Goal: Check status: Check status

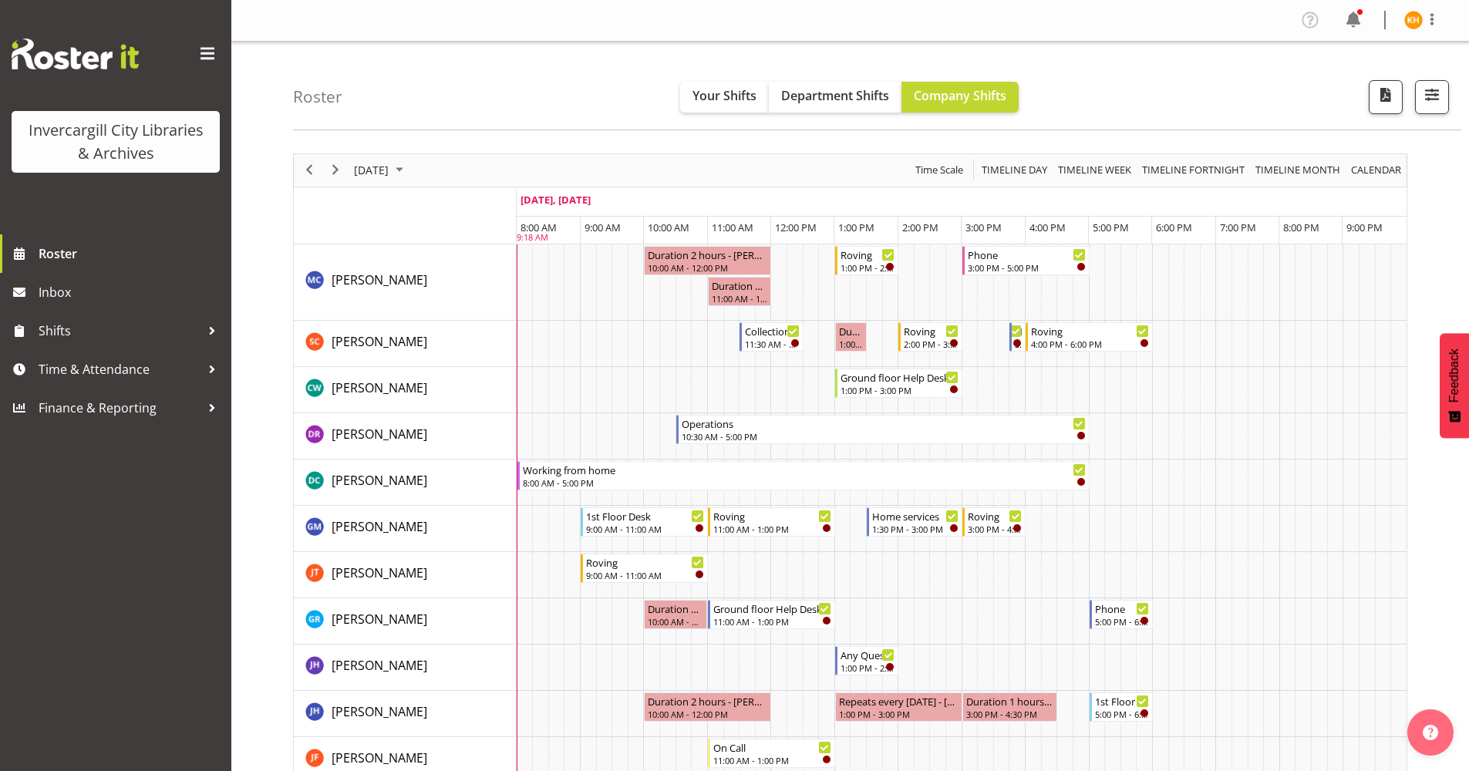
scroll to position [386, 0]
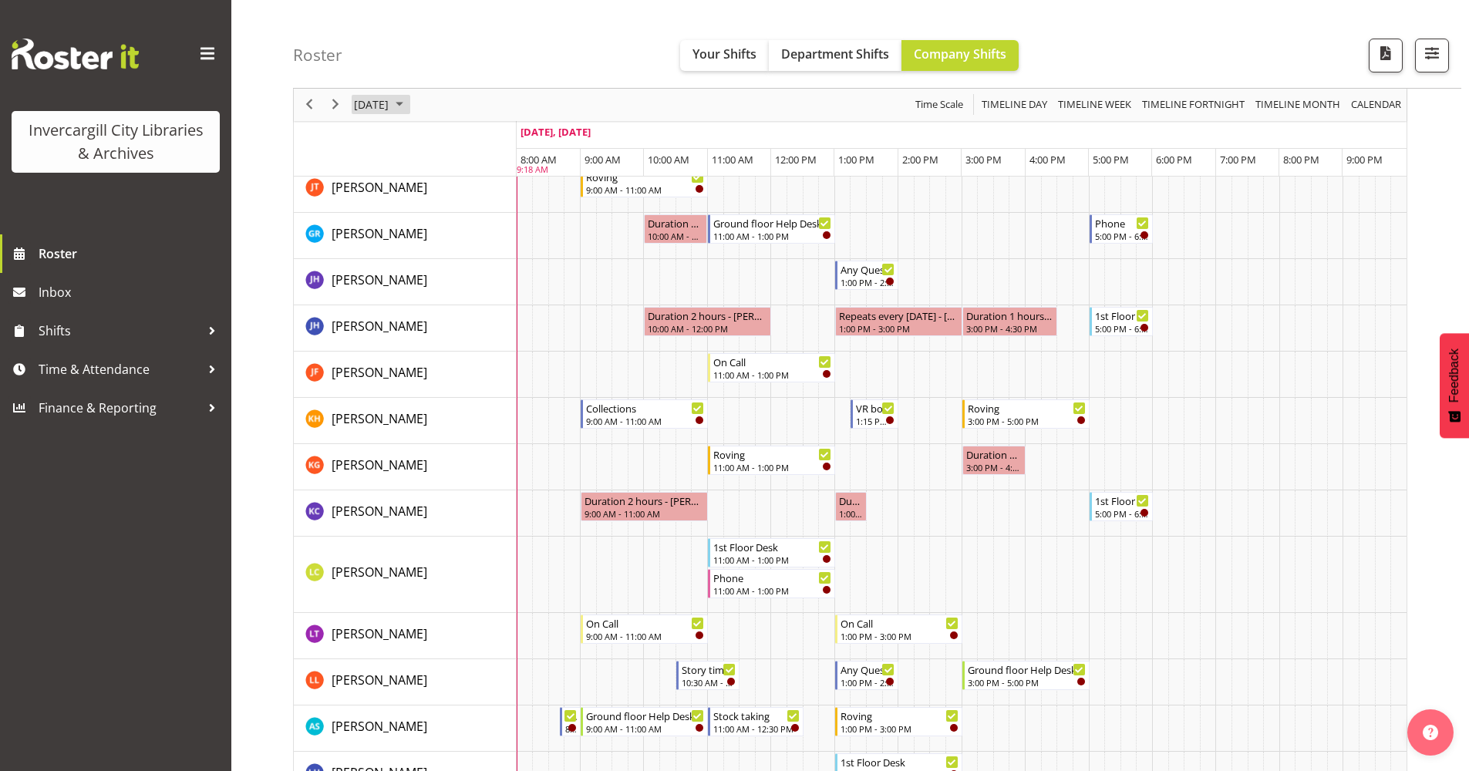
click at [409, 102] on span "September 2025" at bounding box center [399, 105] width 19 height 19
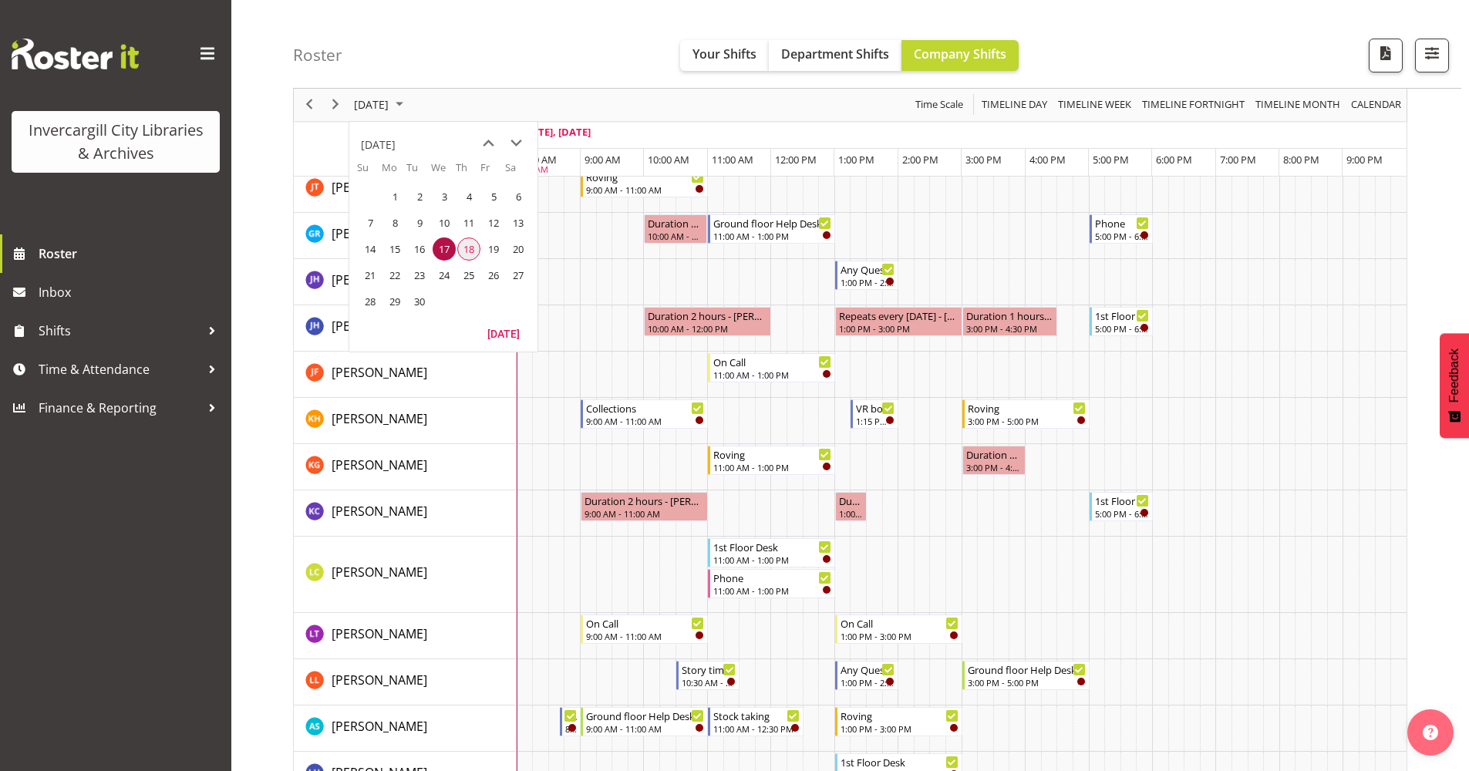
click at [467, 253] on span "18" at bounding box center [468, 249] width 23 height 23
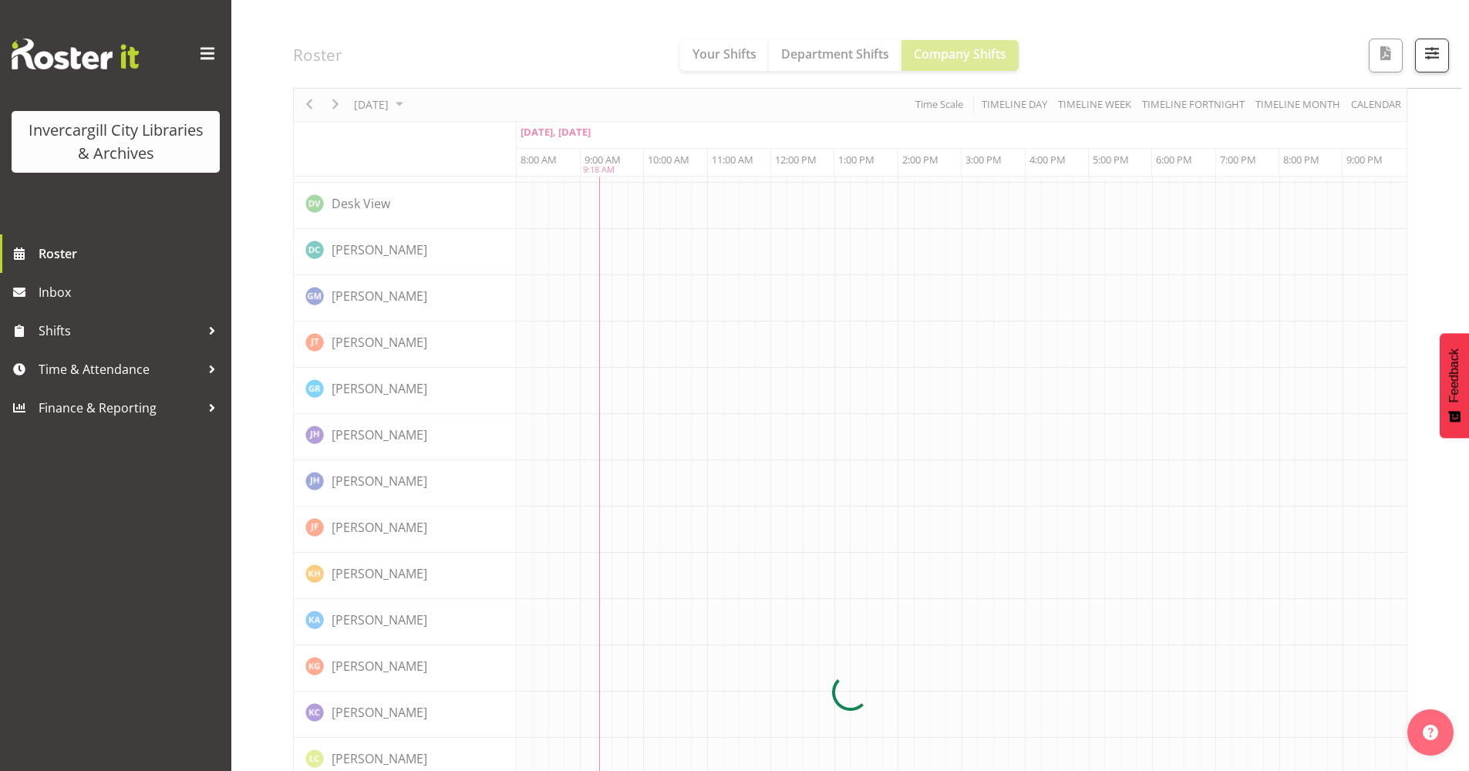
scroll to position [0, 0]
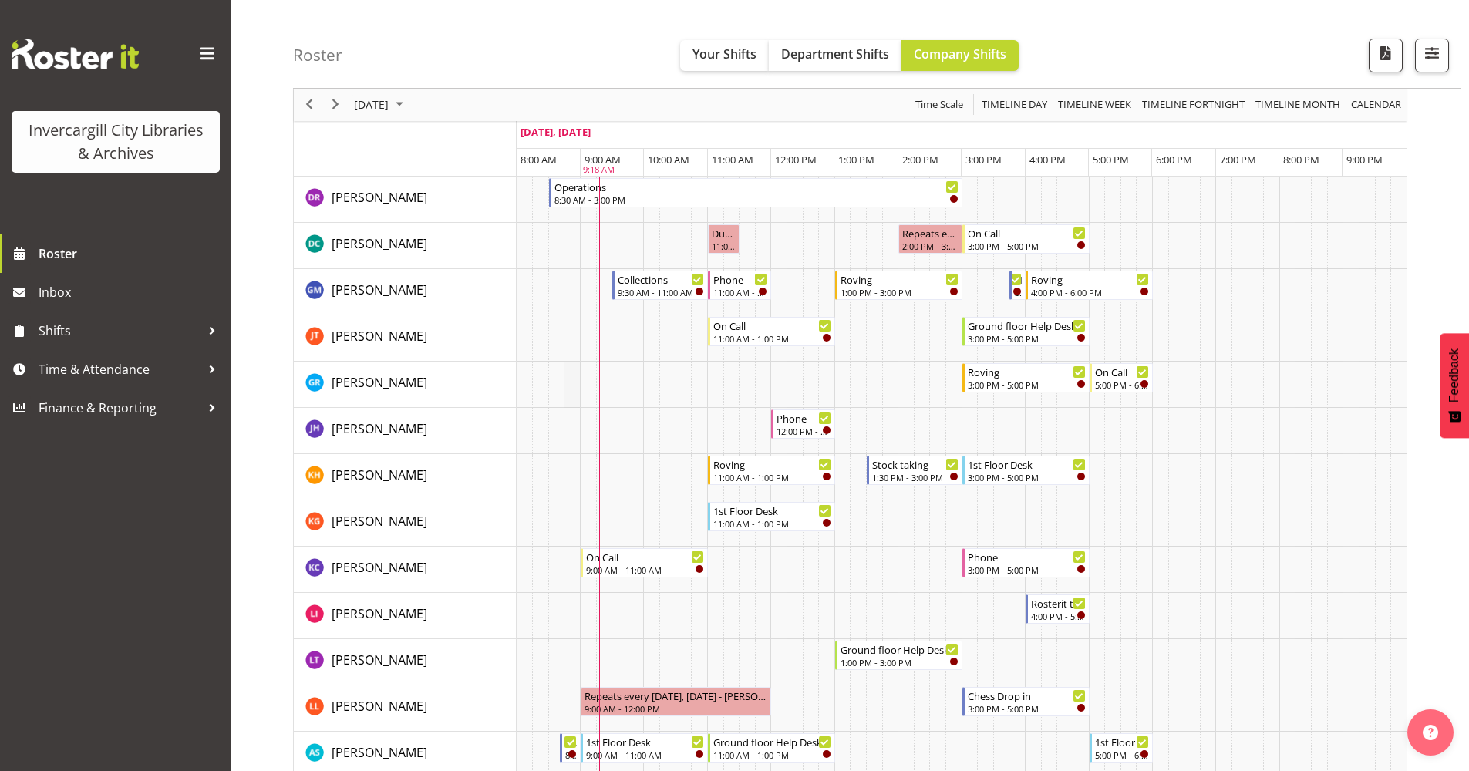
scroll to position [231, 0]
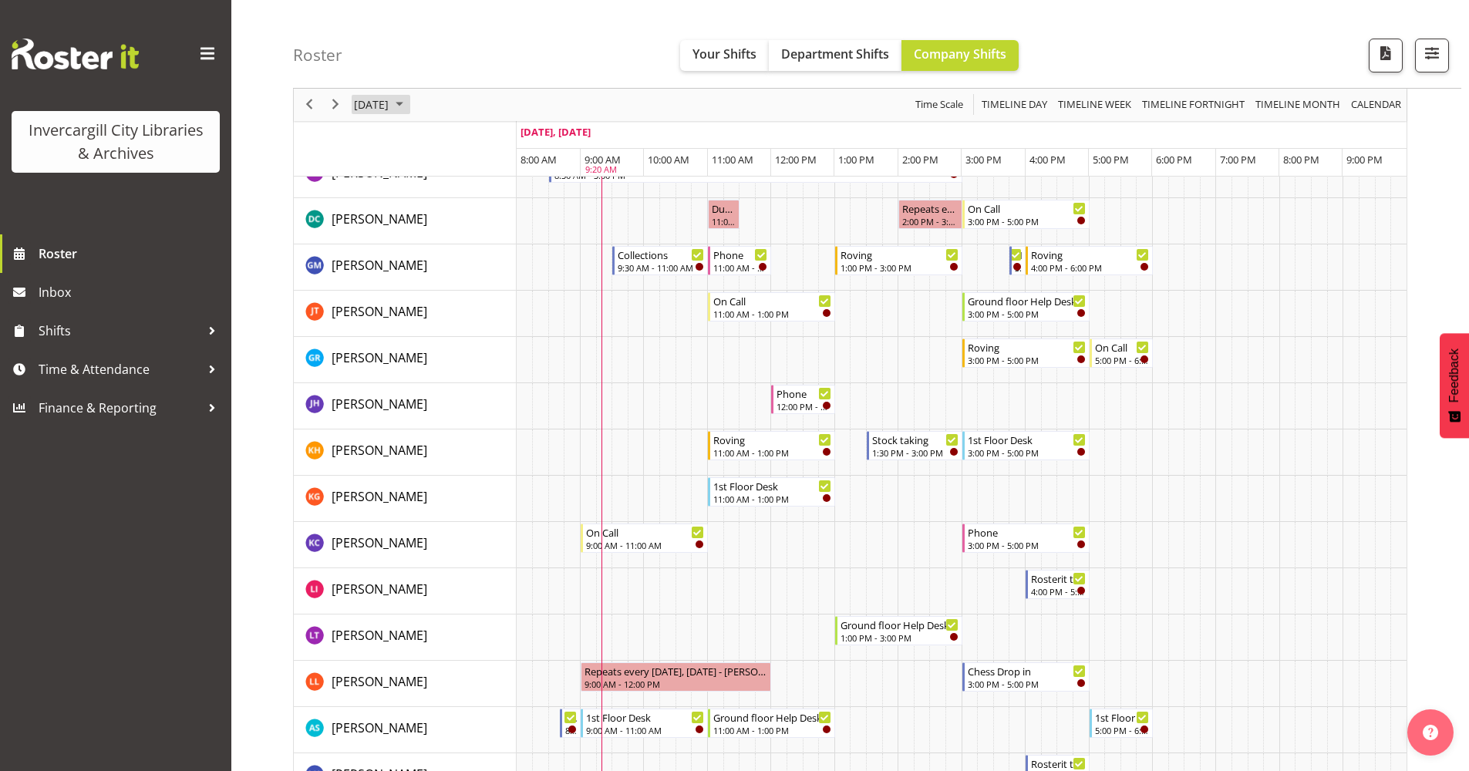
click at [409, 113] on span "September 2025" at bounding box center [399, 105] width 19 height 19
click at [409, 106] on span "September 2025" at bounding box center [399, 105] width 19 height 19
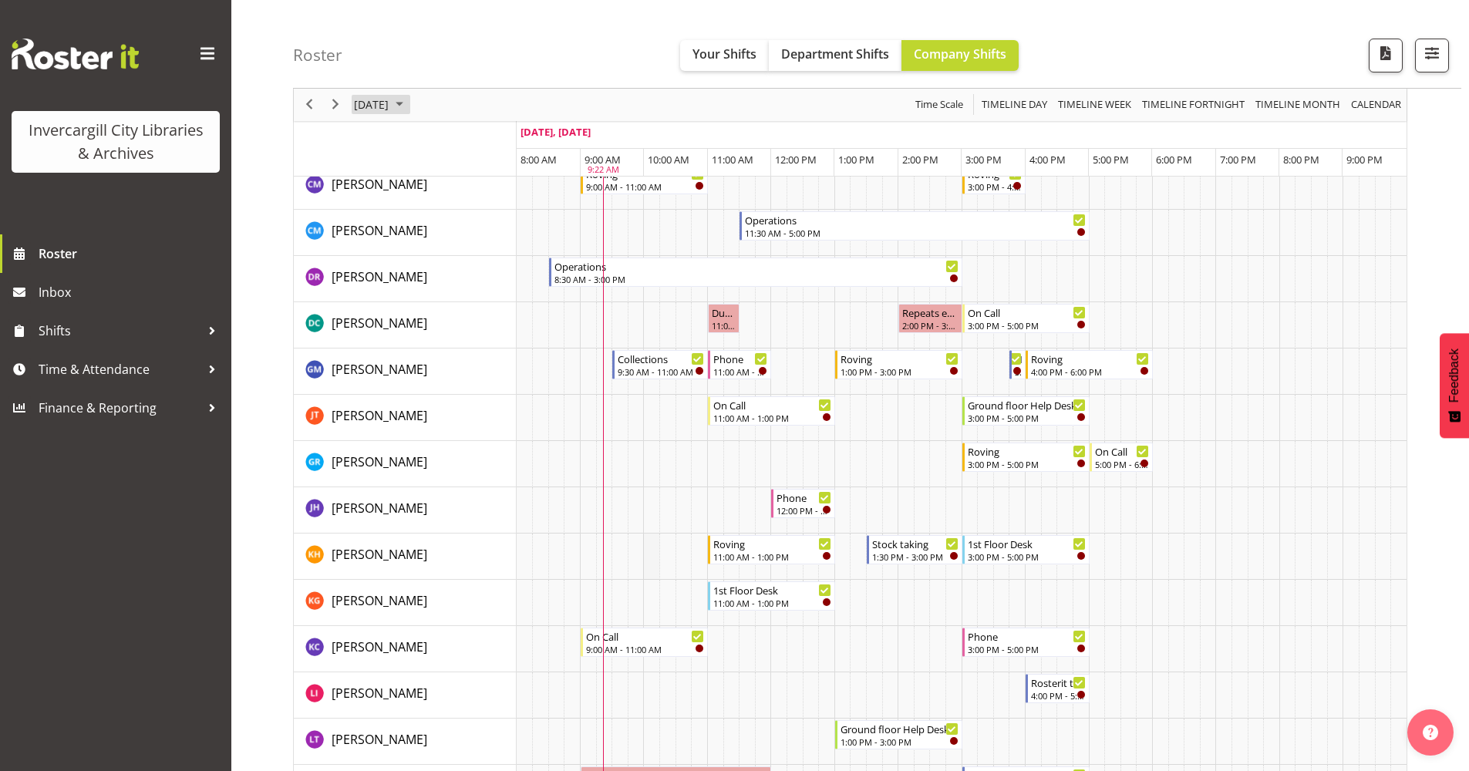
scroll to position [154, 0]
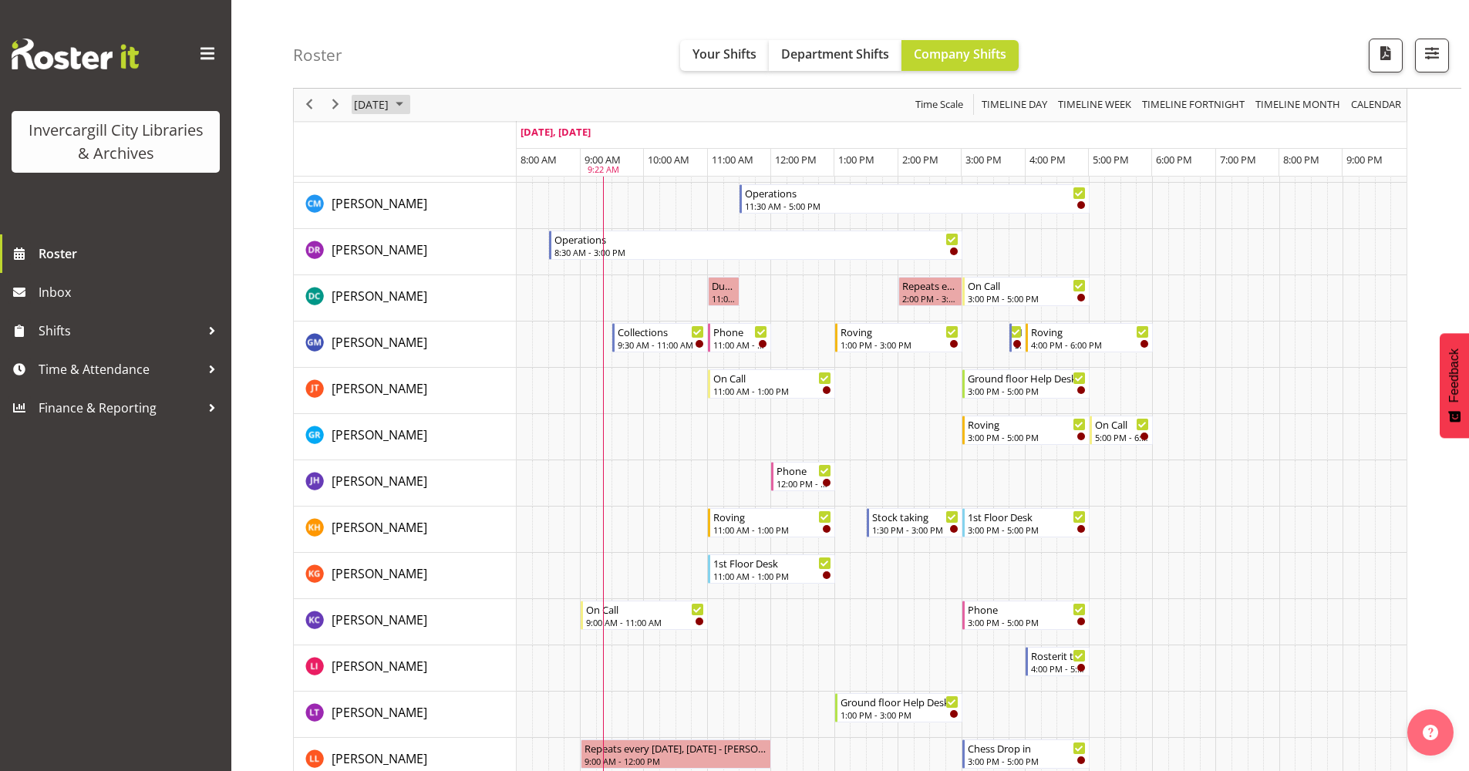
click at [409, 102] on span "September 2025" at bounding box center [399, 105] width 19 height 19
click at [433, 272] on span "24" at bounding box center [444, 275] width 23 height 23
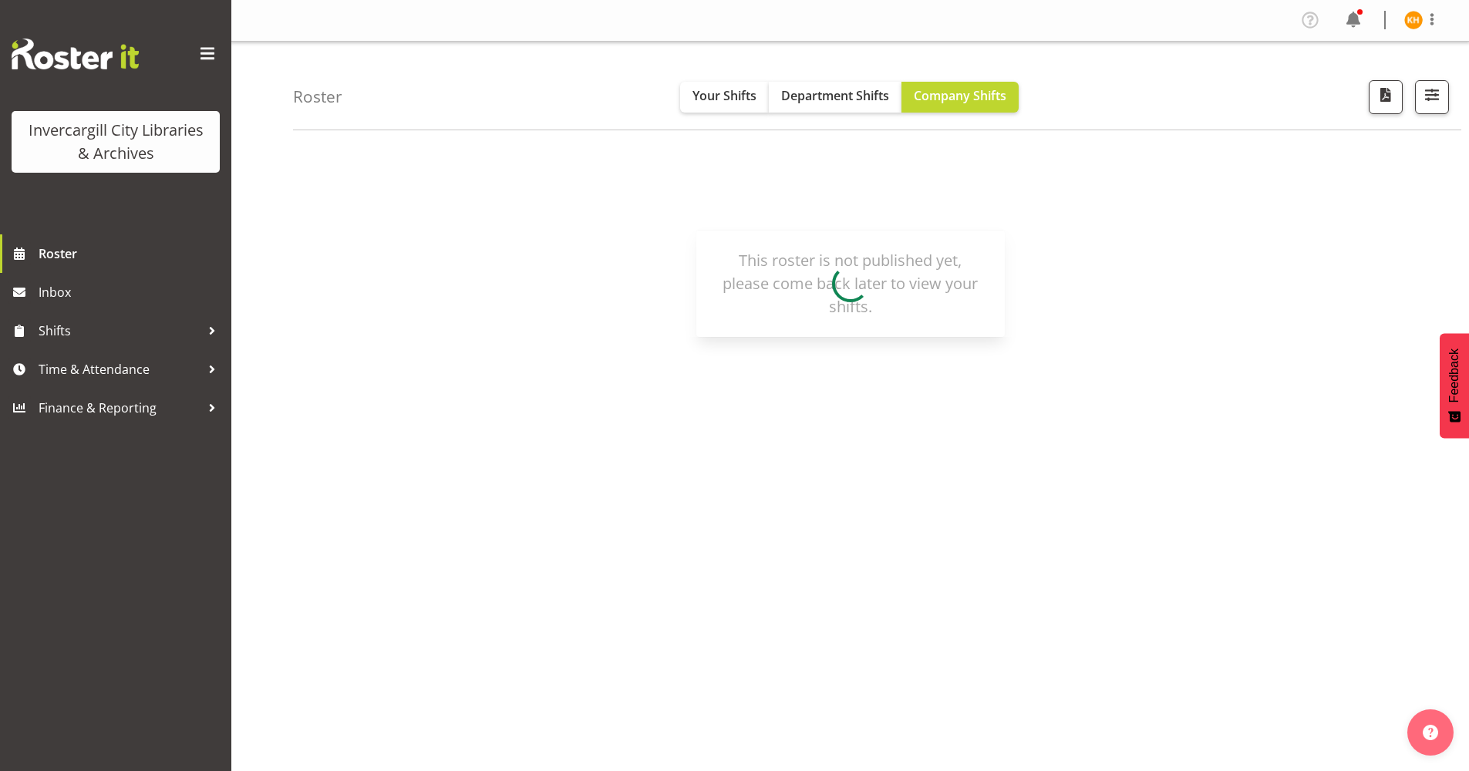
scroll to position [0, 0]
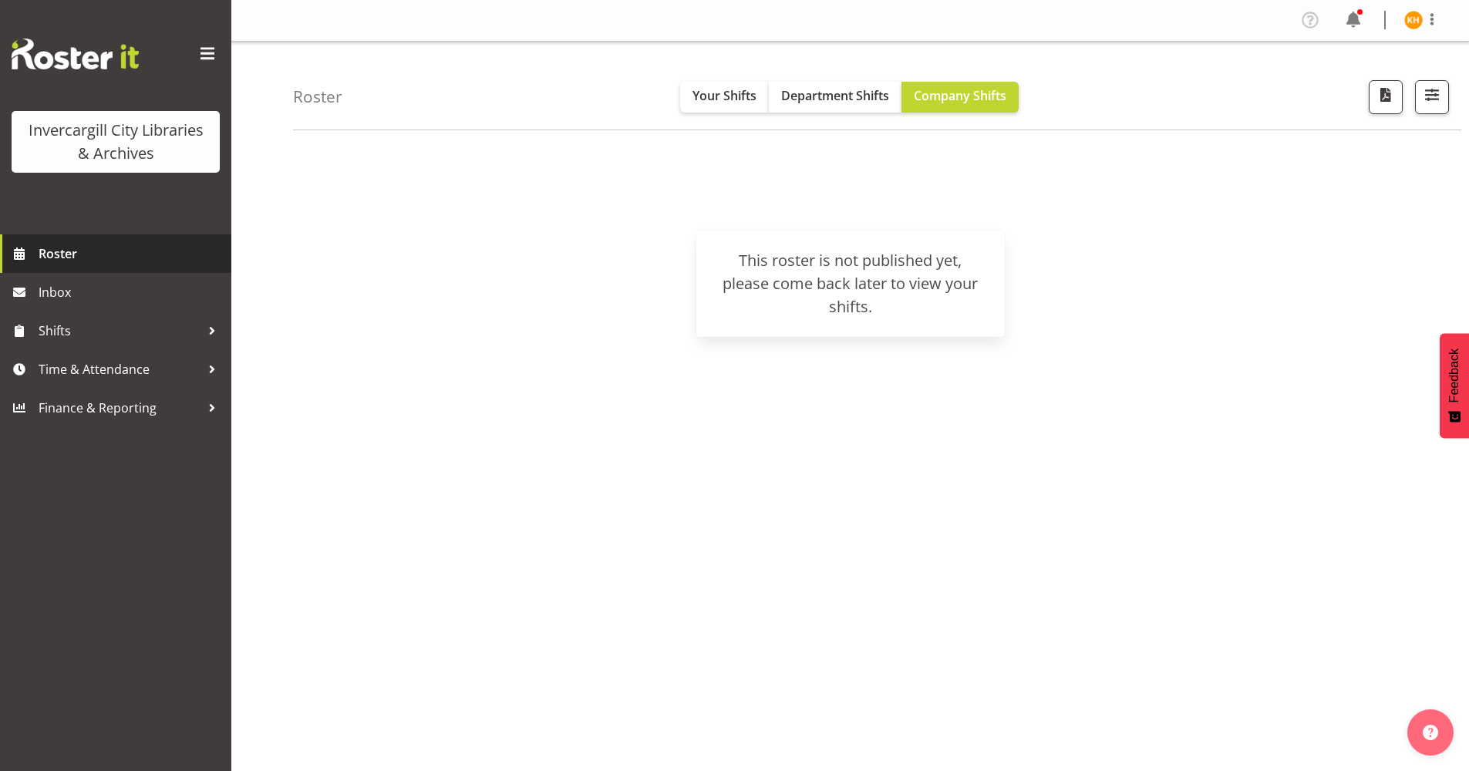
click at [178, 254] on span "Roster" at bounding box center [131, 253] width 185 height 23
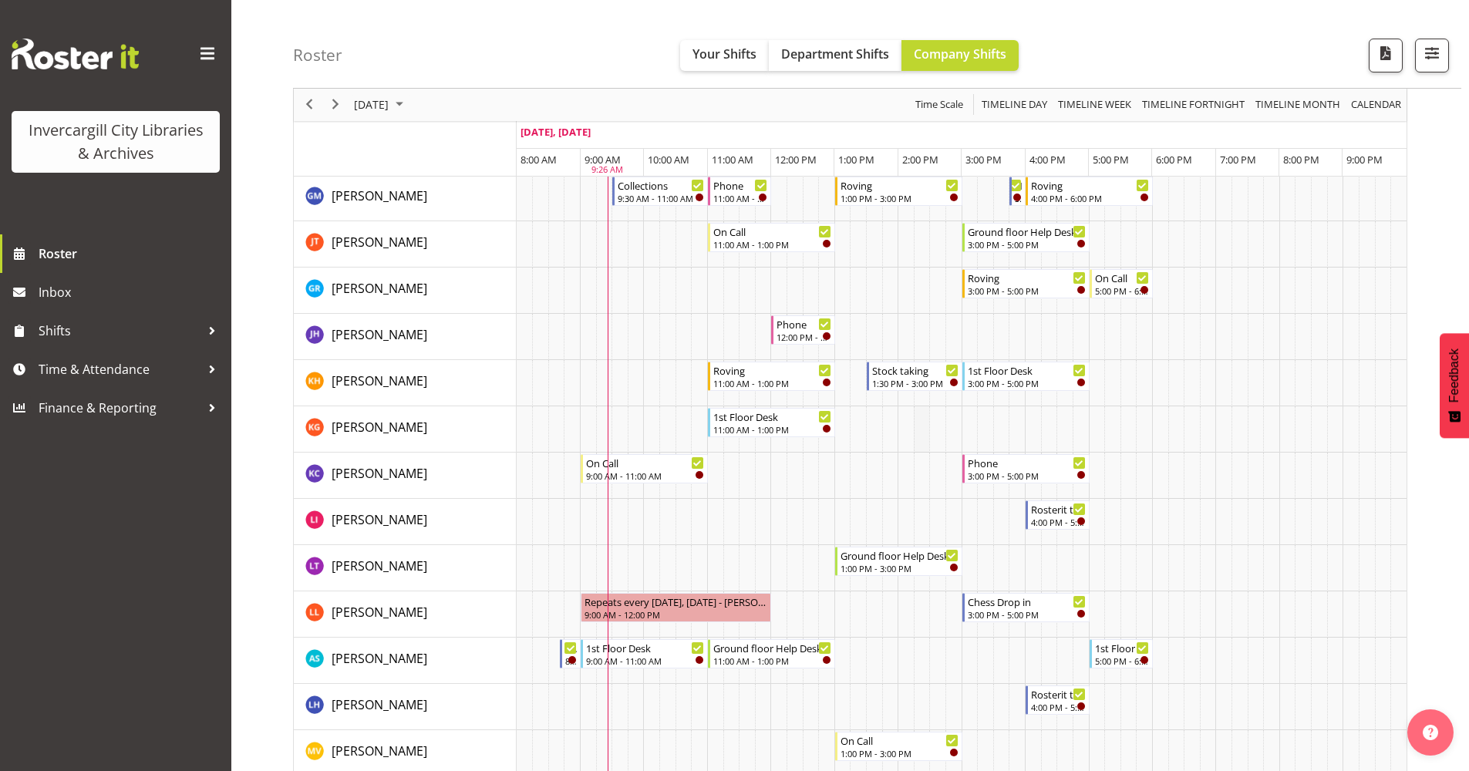
scroll to position [309, 0]
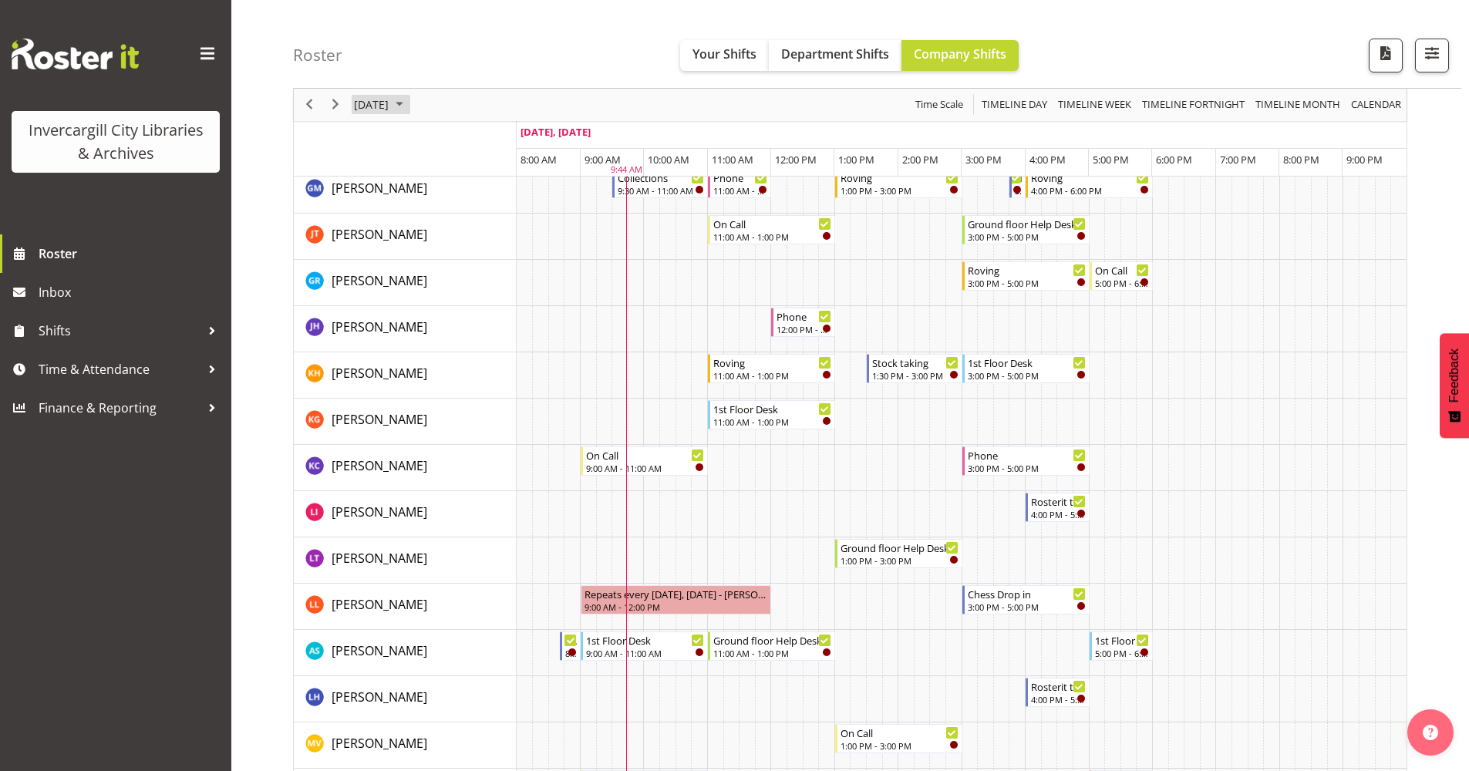
click at [409, 102] on span "September 2025" at bounding box center [399, 105] width 19 height 19
click at [437, 275] on span "24" at bounding box center [444, 275] width 23 height 23
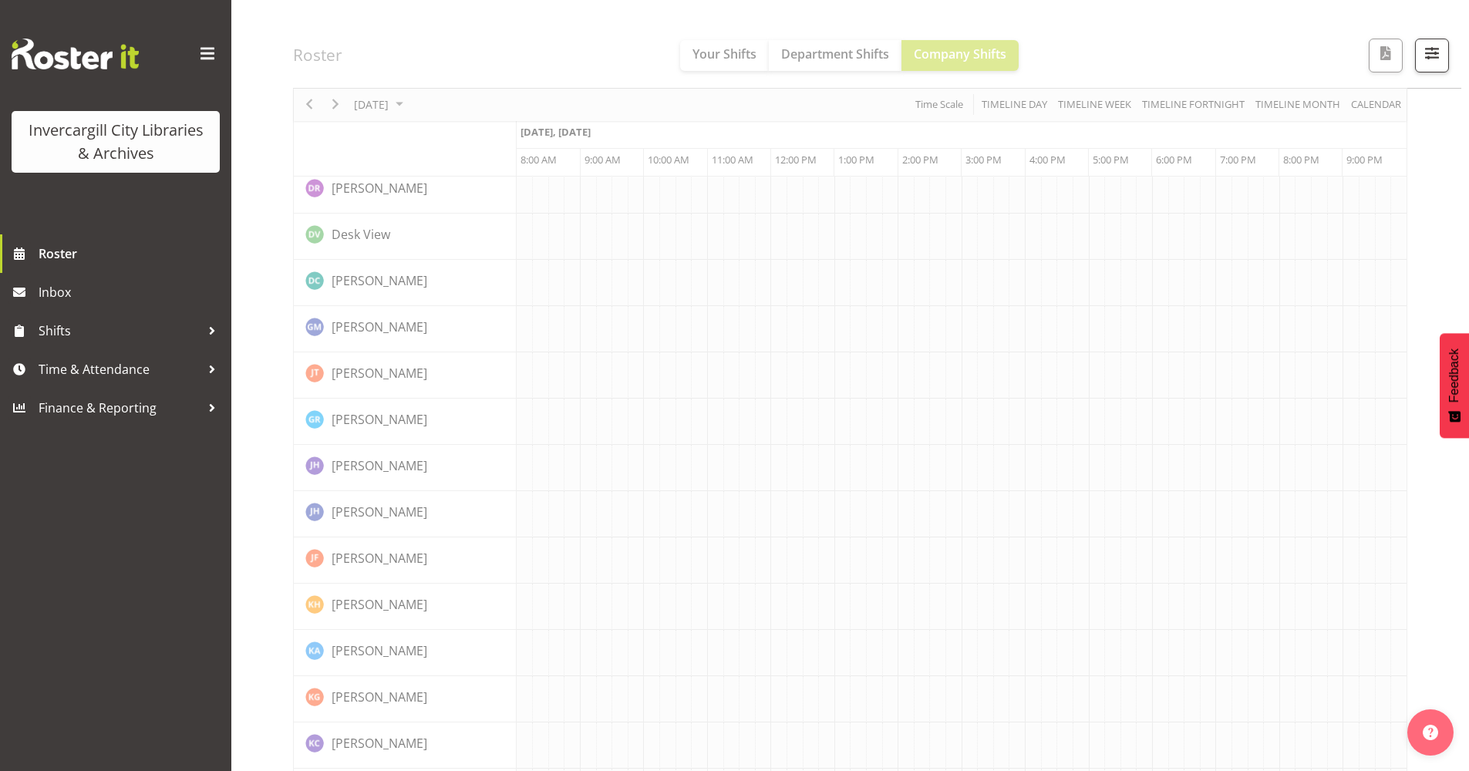
scroll to position [0, 0]
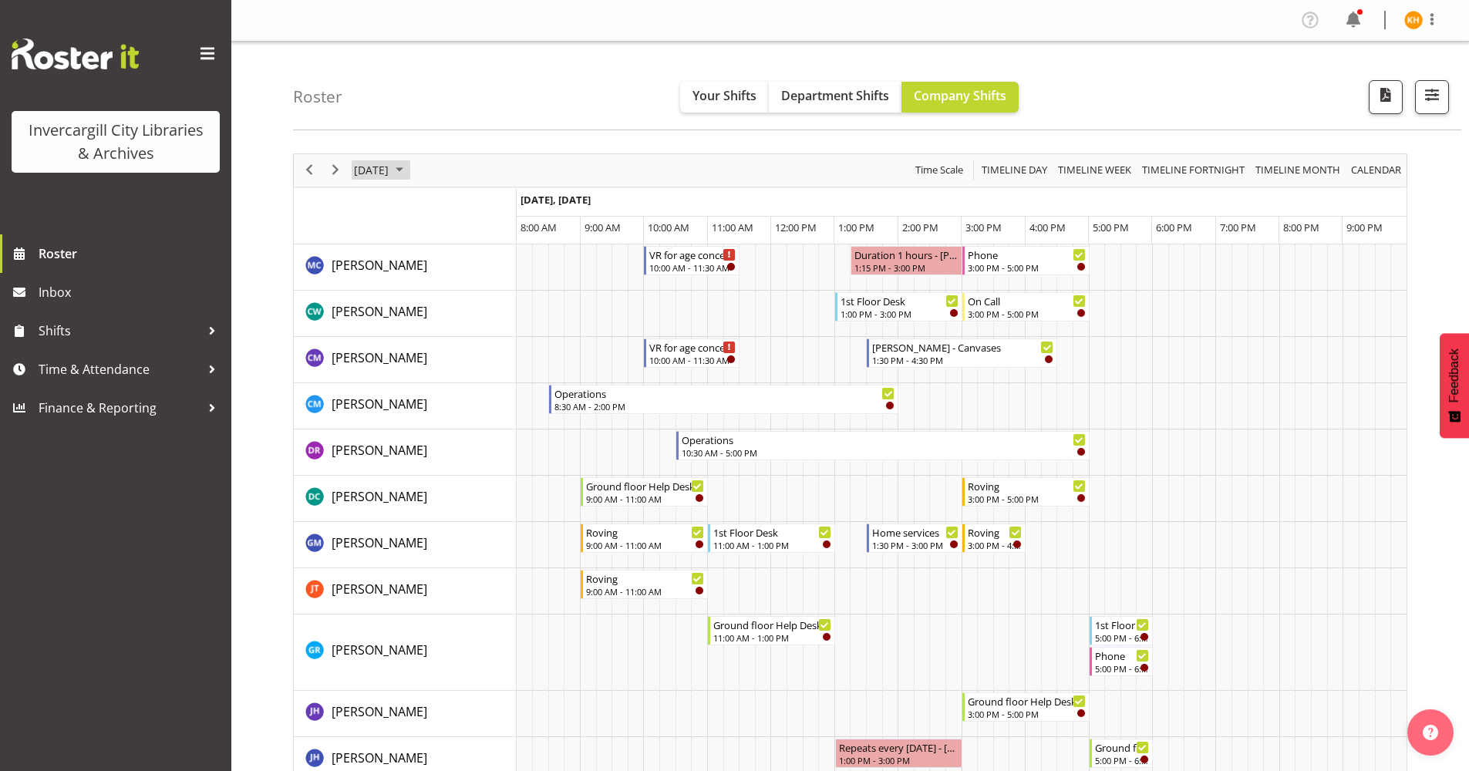
click at [390, 169] on span "[DATE]" at bounding box center [371, 169] width 38 height 19
click at [459, 337] on span "25" at bounding box center [468, 340] width 23 height 23
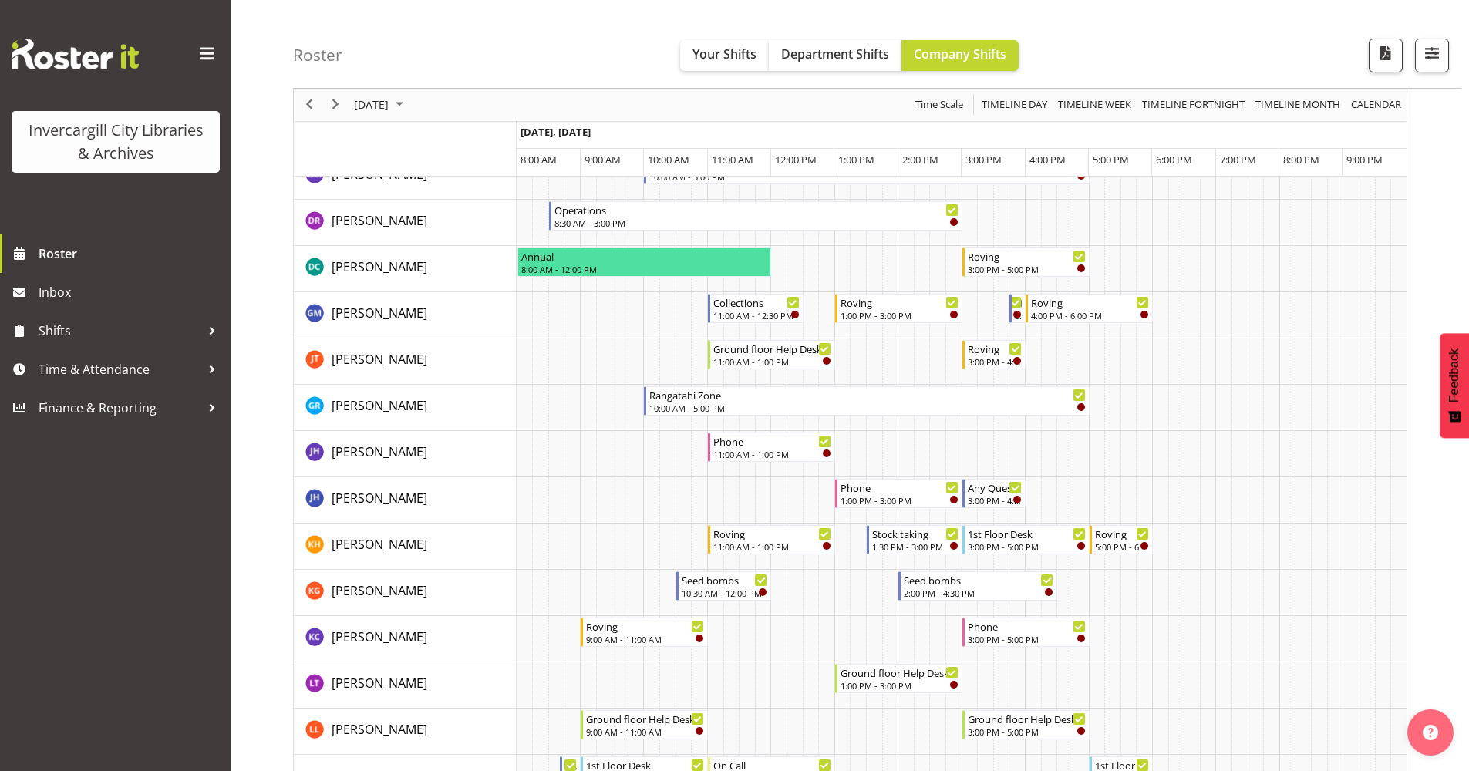
scroll to position [231, 0]
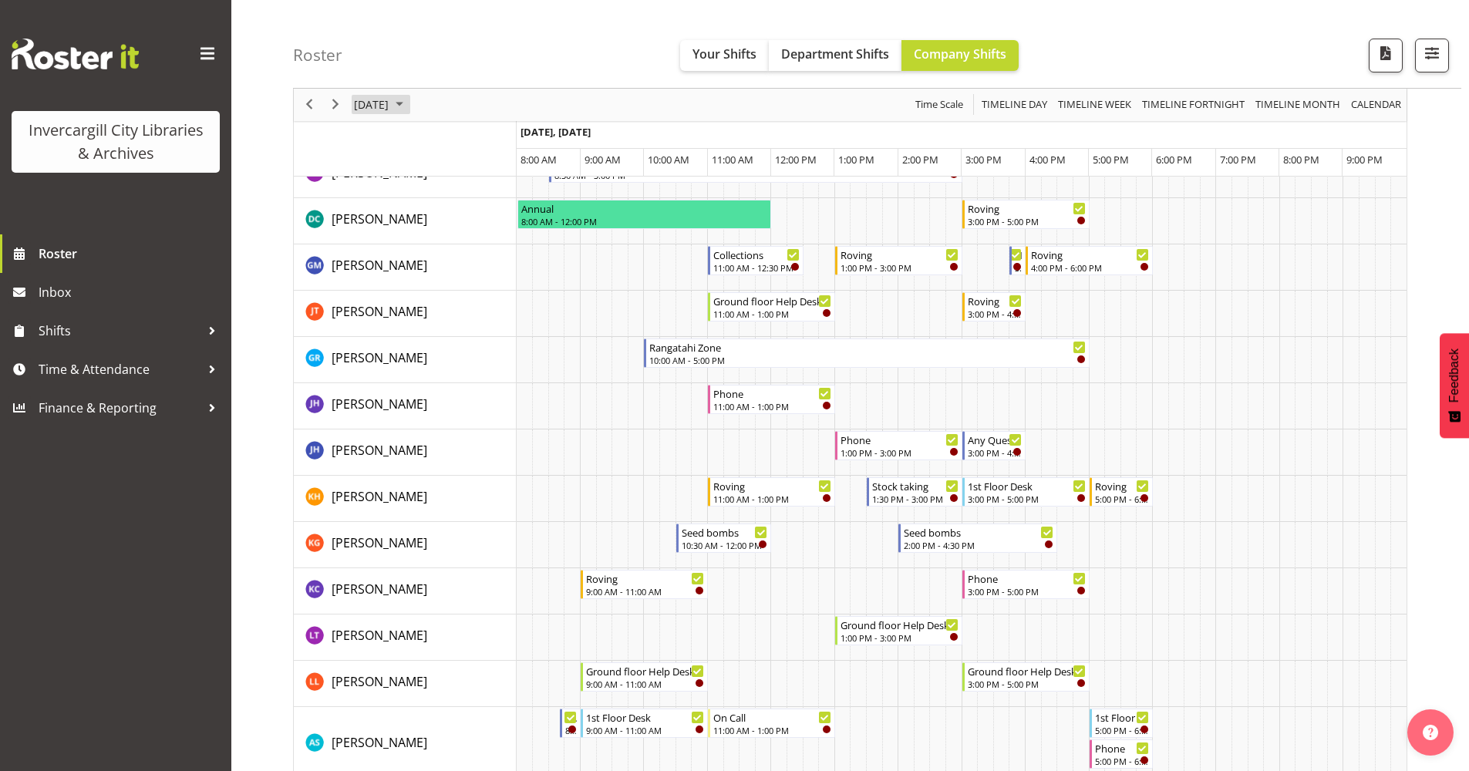
click at [409, 110] on span "September 2025" at bounding box center [399, 105] width 19 height 19
click at [493, 272] on span "26" at bounding box center [493, 275] width 23 height 23
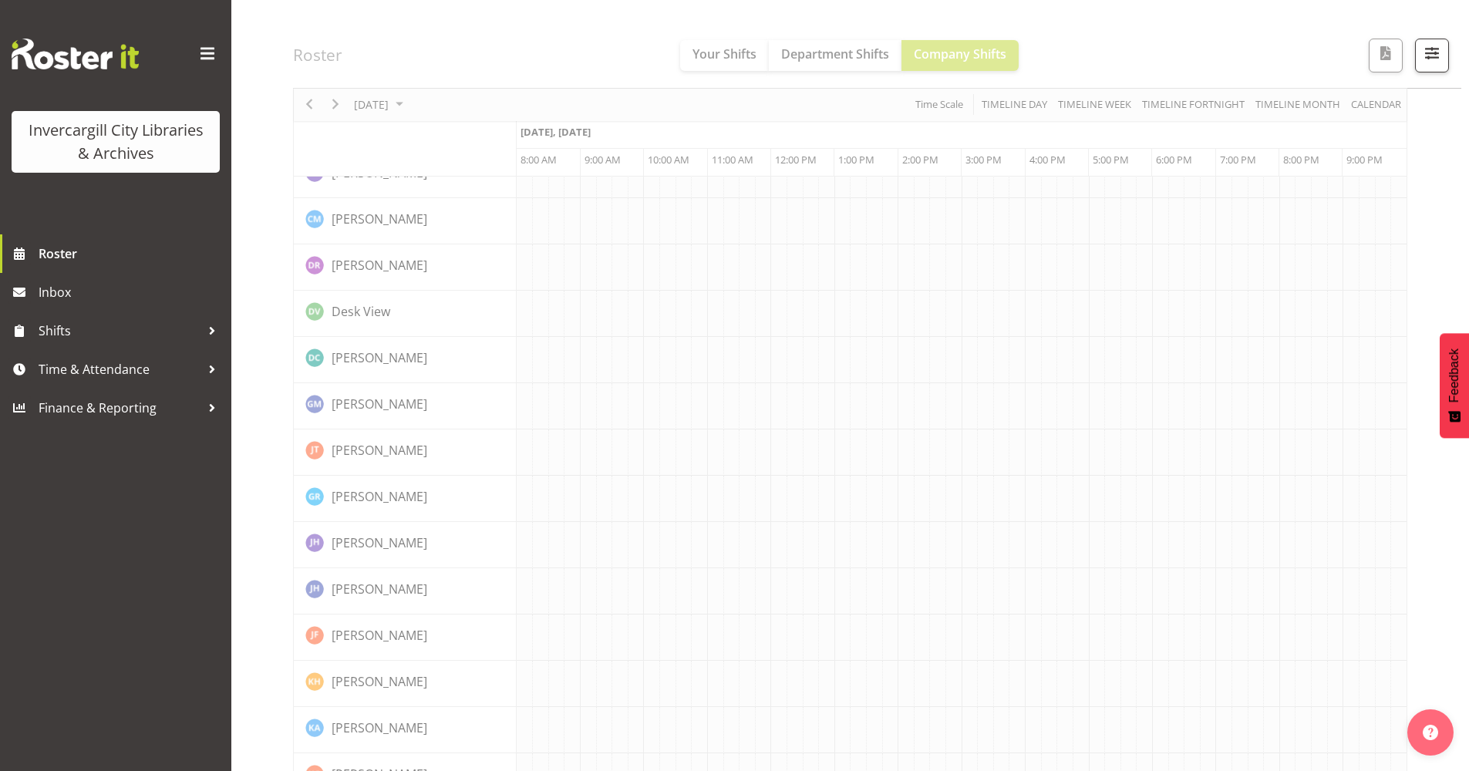
scroll to position [0, 0]
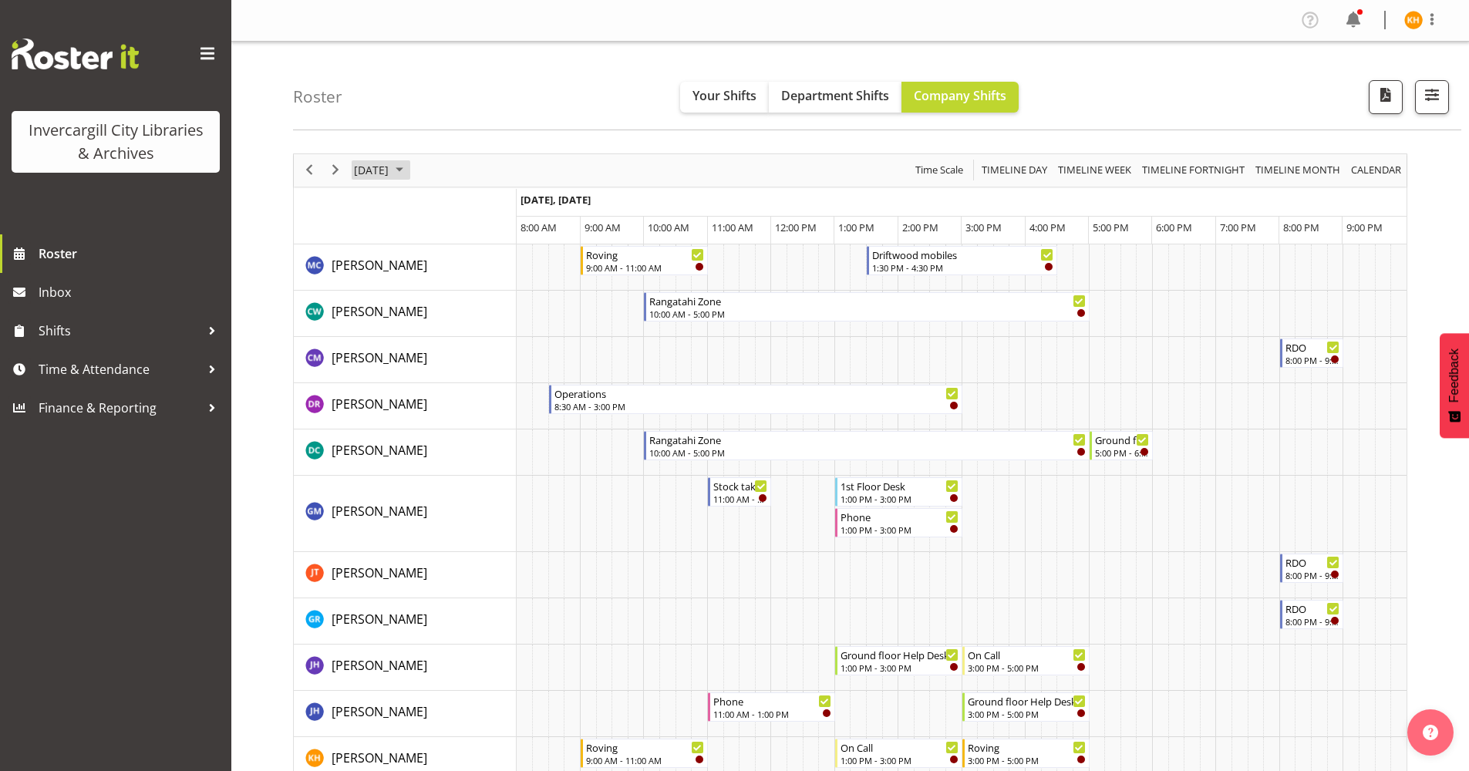
click at [390, 168] on span "[DATE]" at bounding box center [371, 169] width 38 height 19
click at [400, 334] on span "22" at bounding box center [394, 340] width 23 height 23
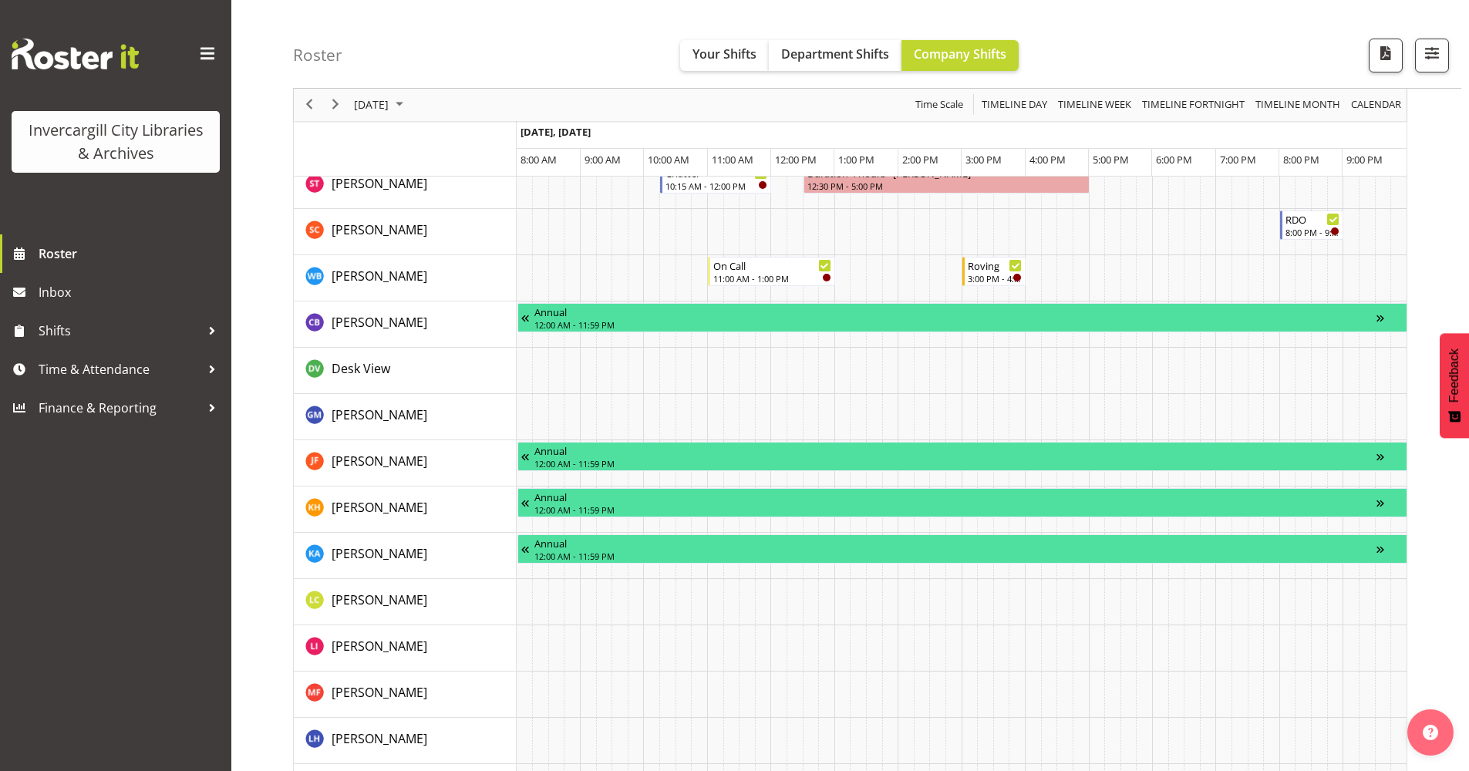
scroll to position [1080, 0]
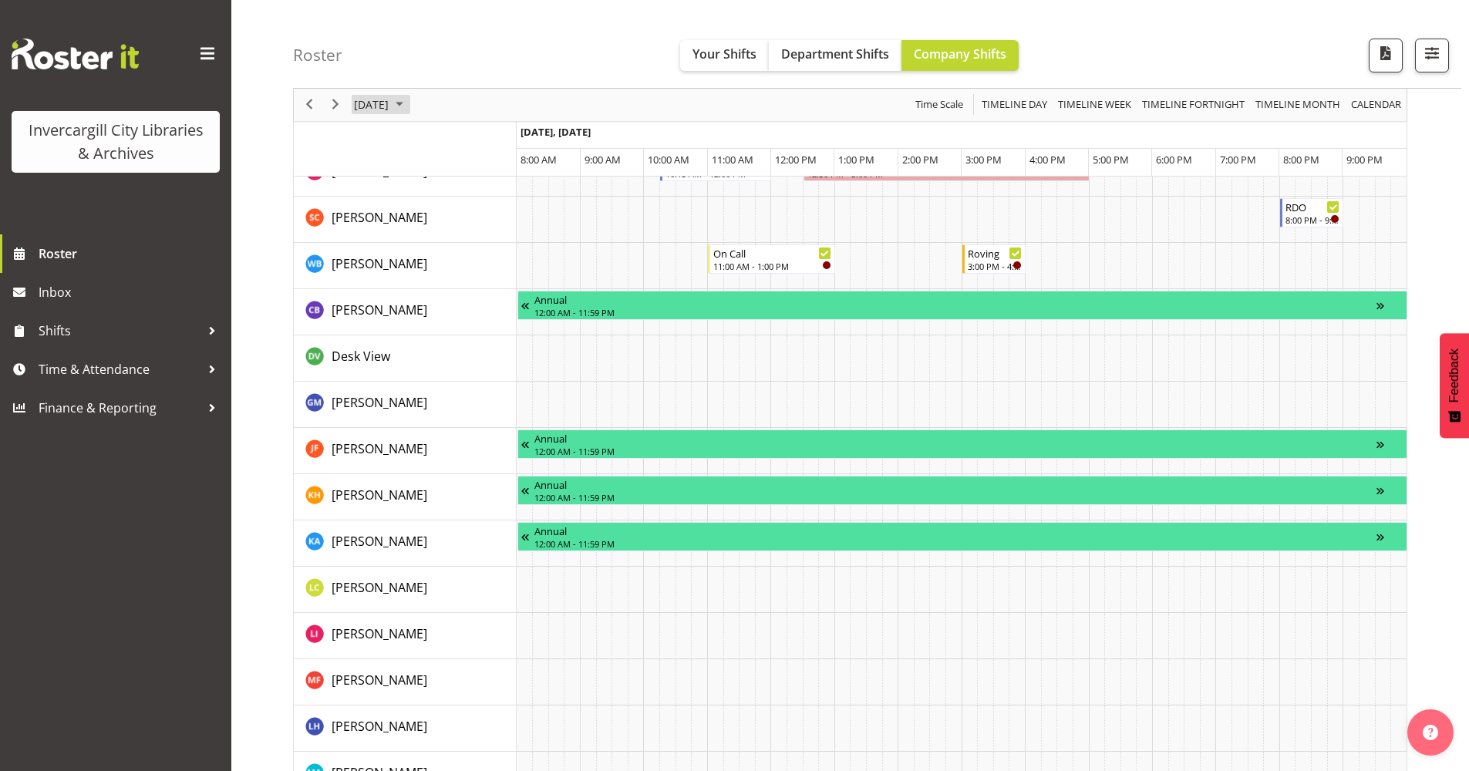
click at [409, 110] on span "September 2025" at bounding box center [399, 105] width 19 height 19
click at [467, 251] on span "18" at bounding box center [468, 249] width 23 height 23
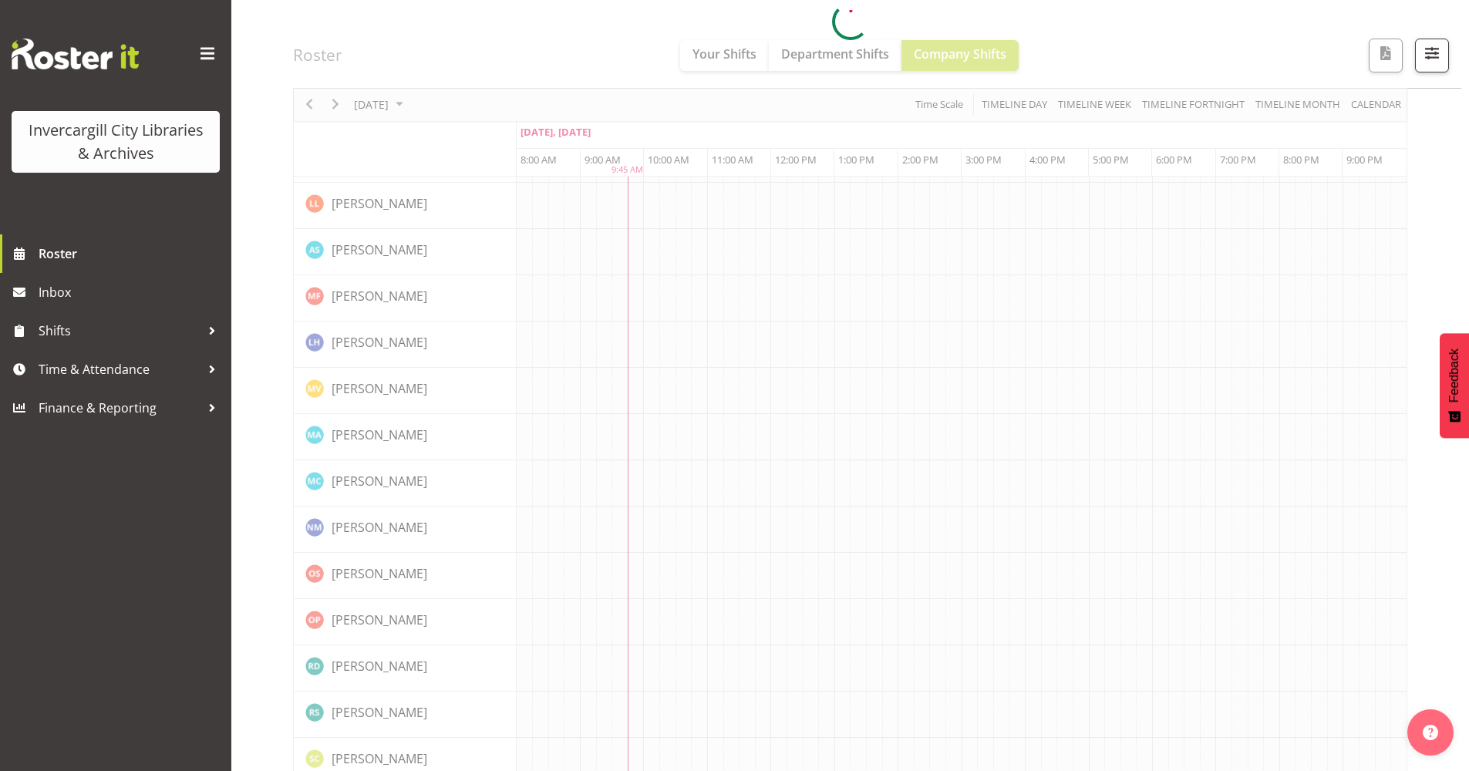
scroll to position [0, 0]
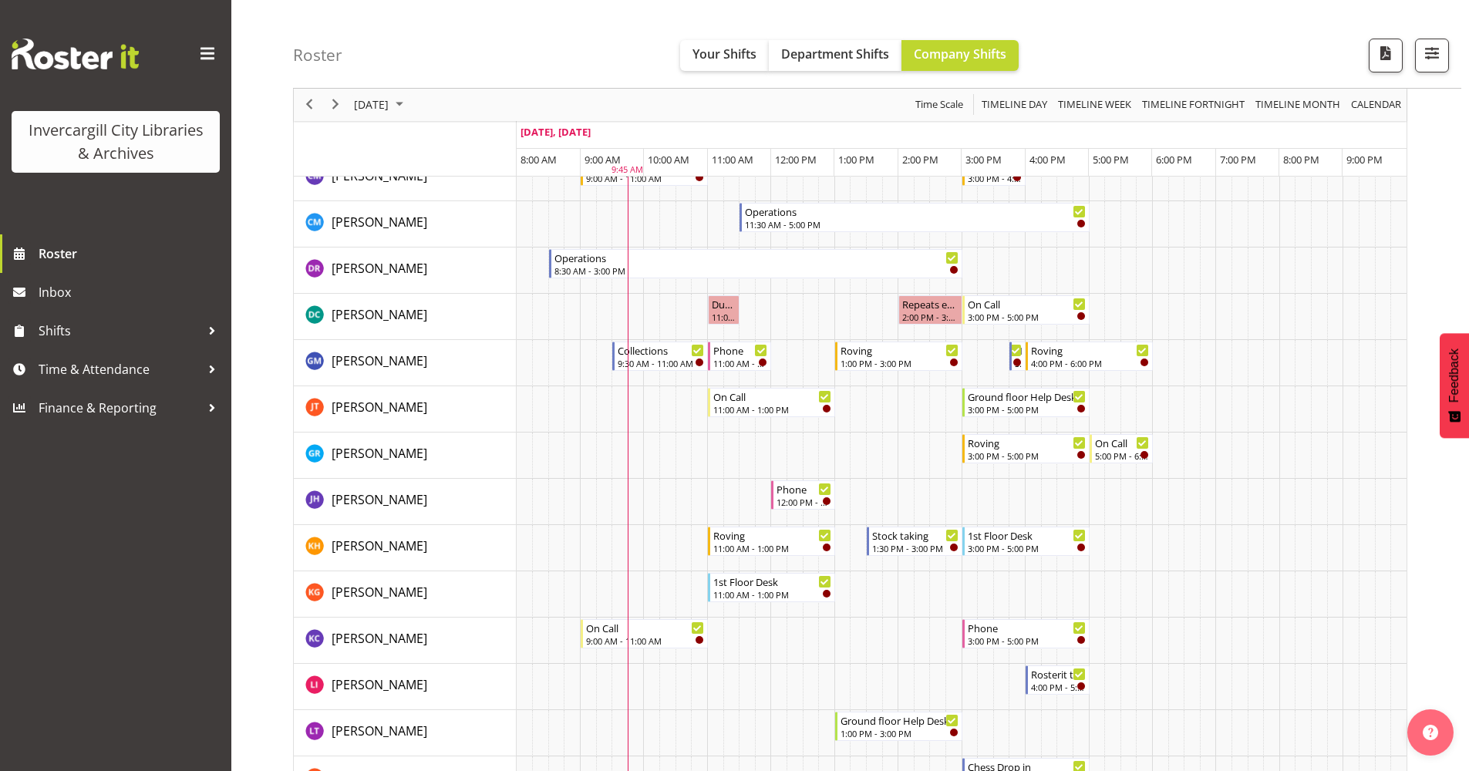
scroll to position [231, 0]
